Goal: Information Seeking & Learning: Find contact information

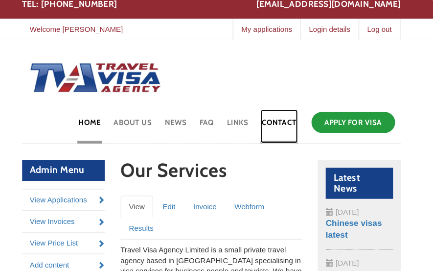
click at [284, 121] on link "Contact" at bounding box center [280, 126] width 35 height 32
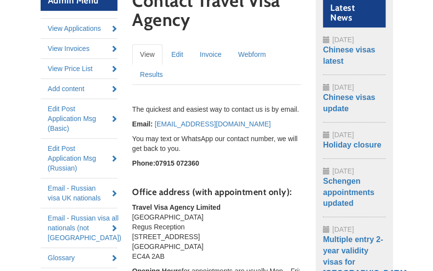
scroll to position [177, 0]
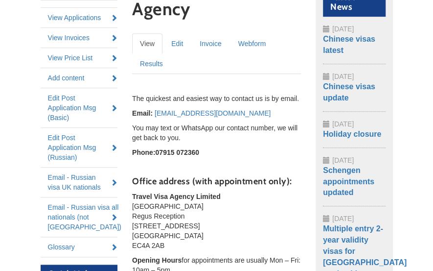
drag, startPoint x: 138, startPoint y: 199, endPoint x: 165, endPoint y: 244, distance: 52.7
click at [165, 244] on p "Travel Visa Agency Limited Ludgate House Regus Reception 107 Fleet Street Londo…" at bounding box center [216, 221] width 169 height 59
copy p "Travel Visa Agency Limited Ludgate House Regus Reception 107 Fleet Street Londo…"
